Goal: Task Accomplishment & Management: Use online tool/utility

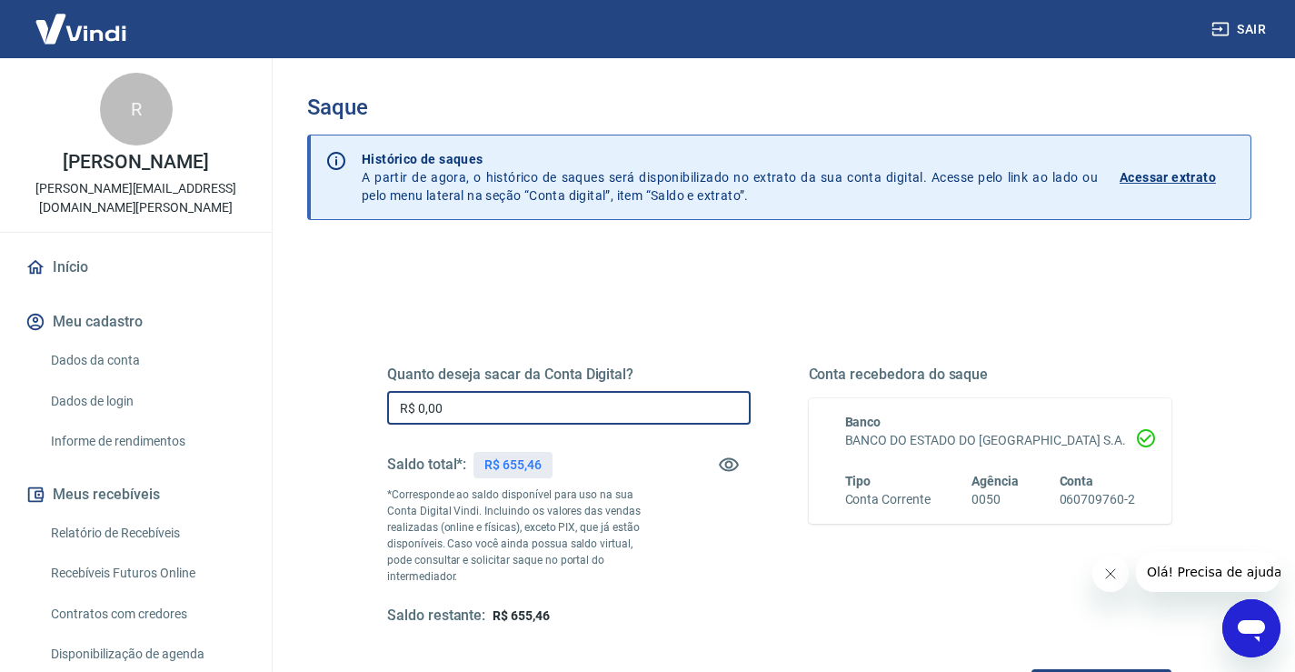
click at [475, 403] on input "R$ 0,00" at bounding box center [569, 408] width 364 height 34
type input "R$ 655,46"
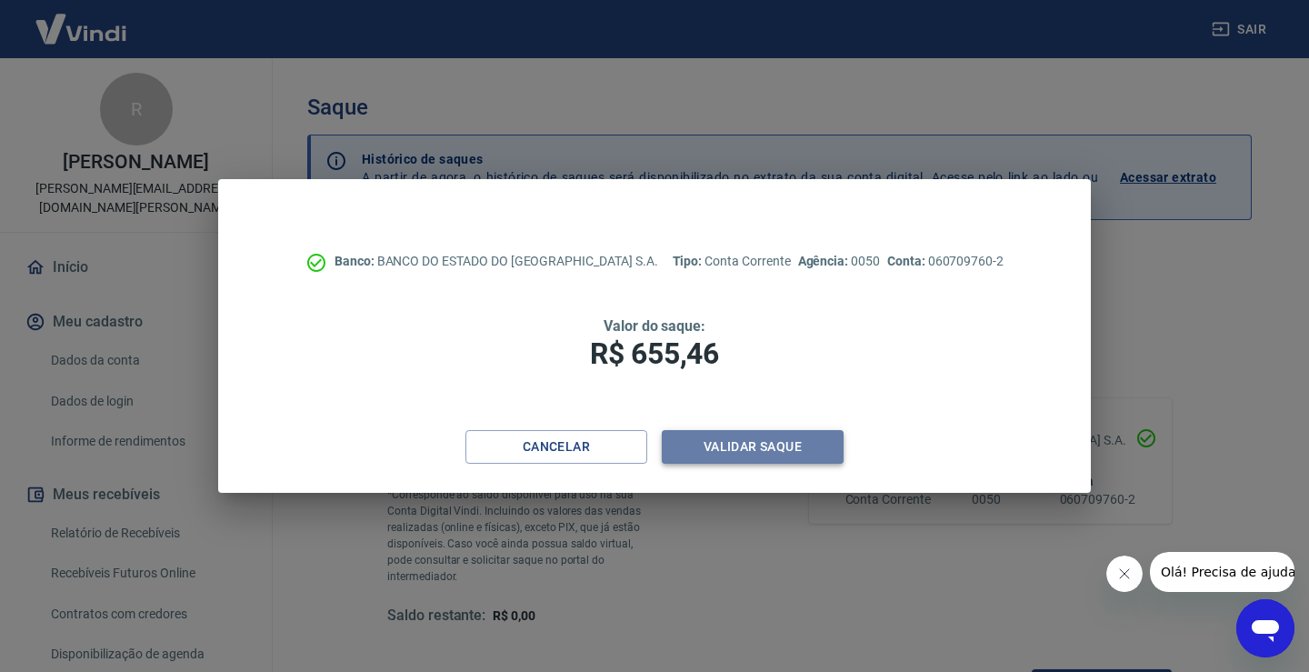
click at [725, 444] on button "Validar saque" at bounding box center [753, 447] width 182 height 34
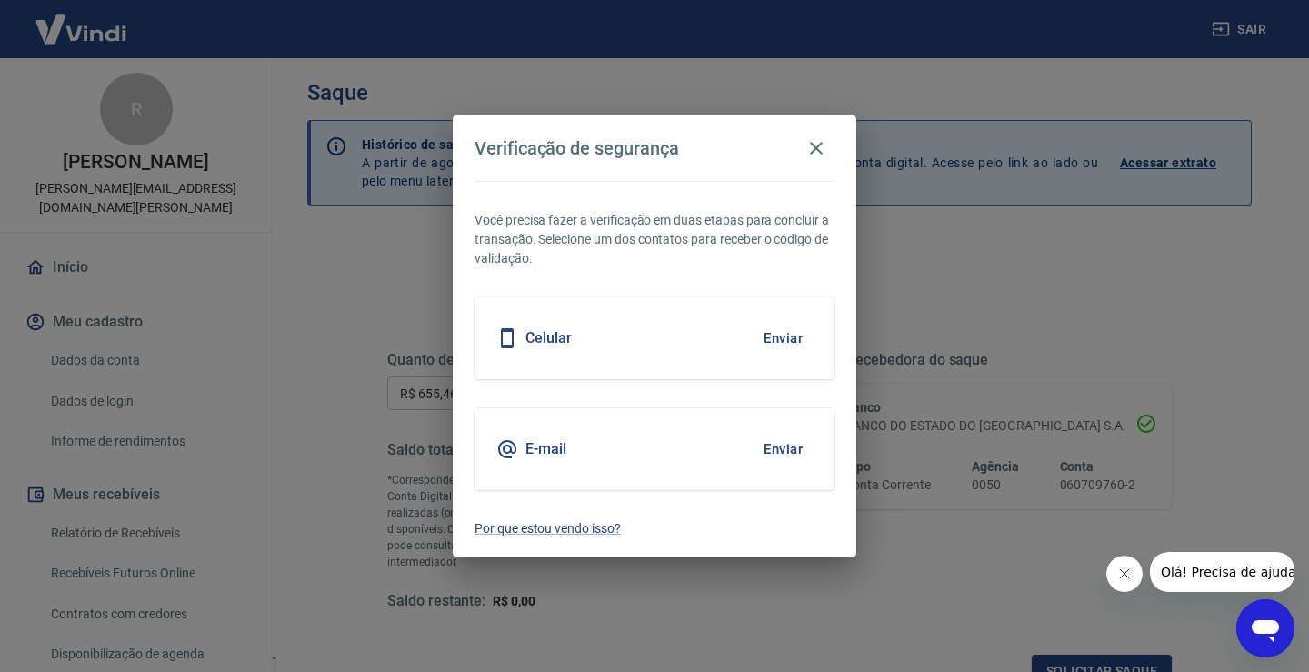
click at [781, 335] on button "Enviar" at bounding box center [782, 338] width 59 height 38
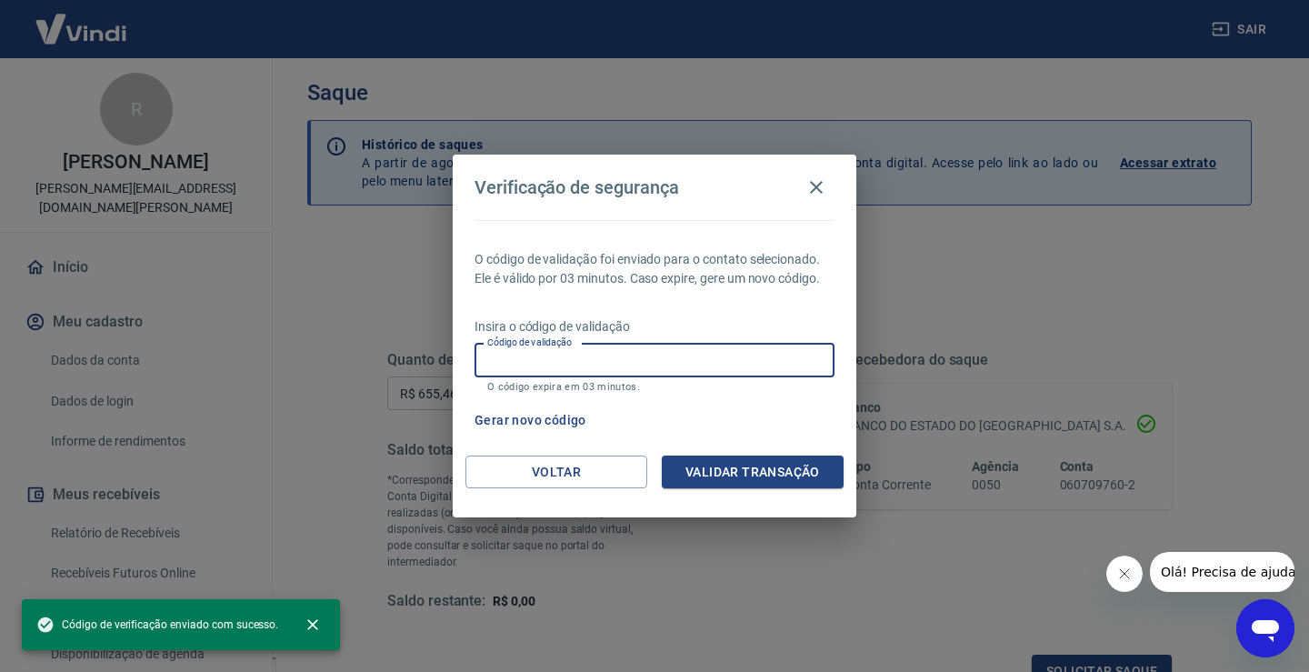
click at [604, 351] on input "Código de validação" at bounding box center [654, 361] width 360 height 34
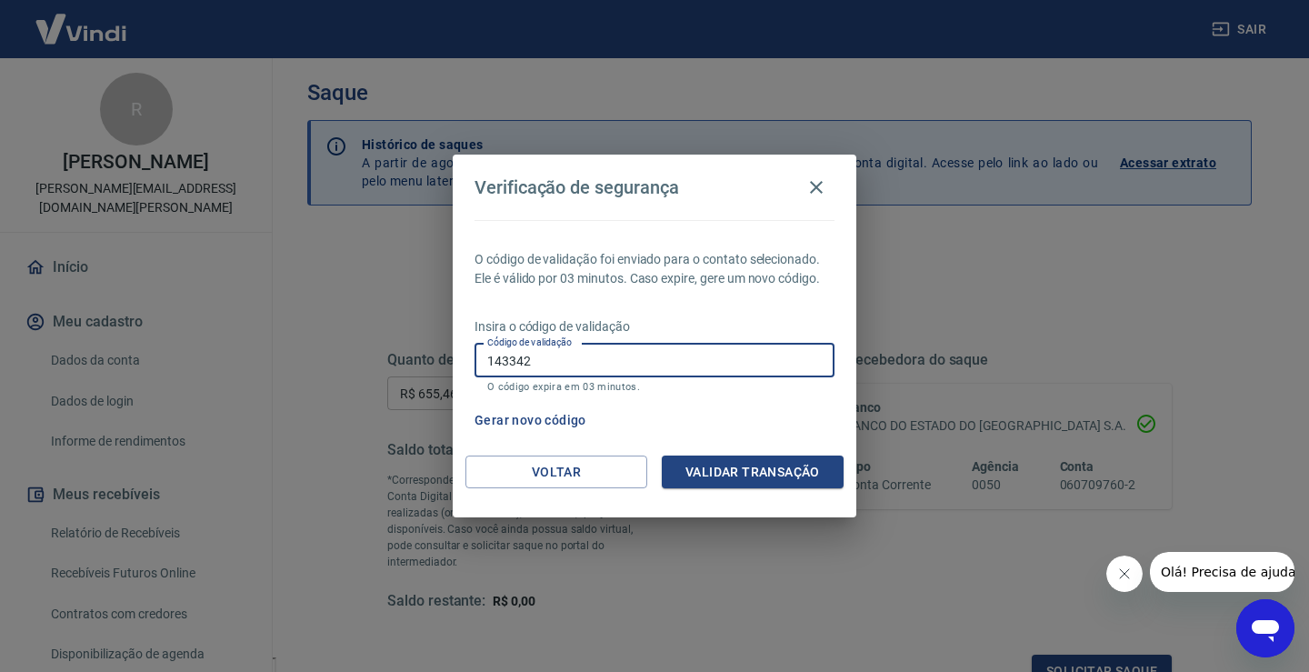
type input "143342"
click at [726, 471] on button "Validar transação" at bounding box center [753, 472] width 182 height 34
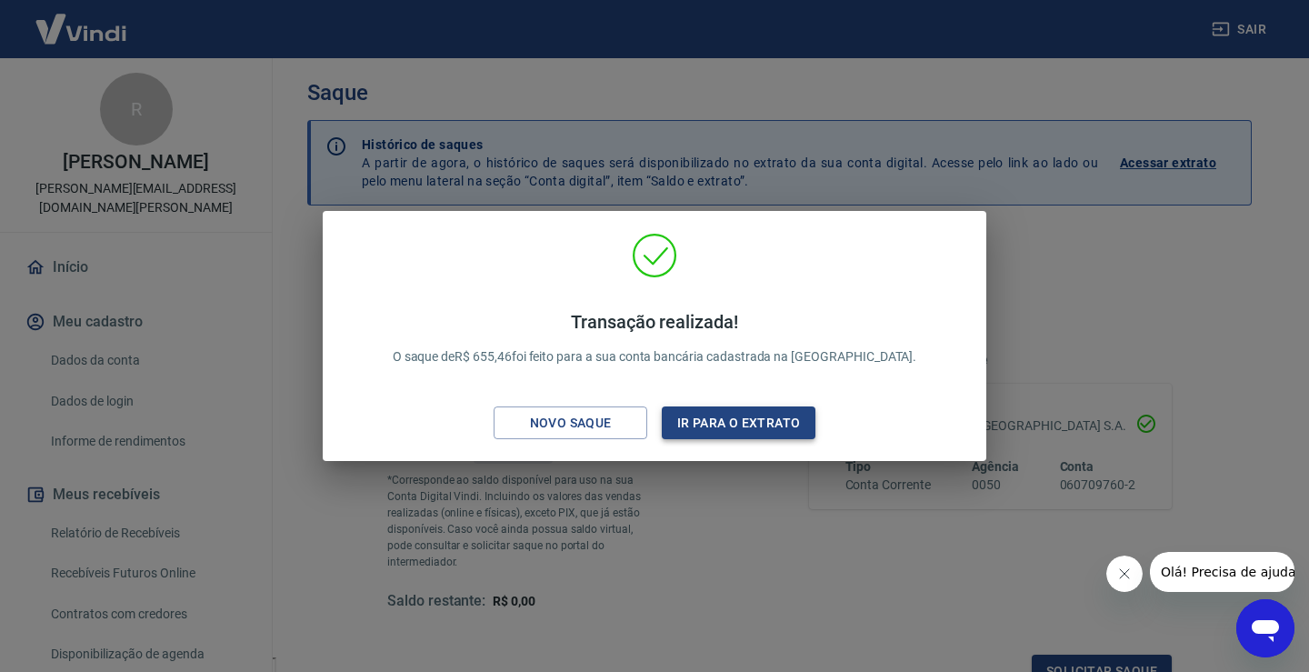
click at [728, 426] on button "Ir para o extrato" at bounding box center [739, 423] width 154 height 34
